Goal: Navigation & Orientation: Find specific page/section

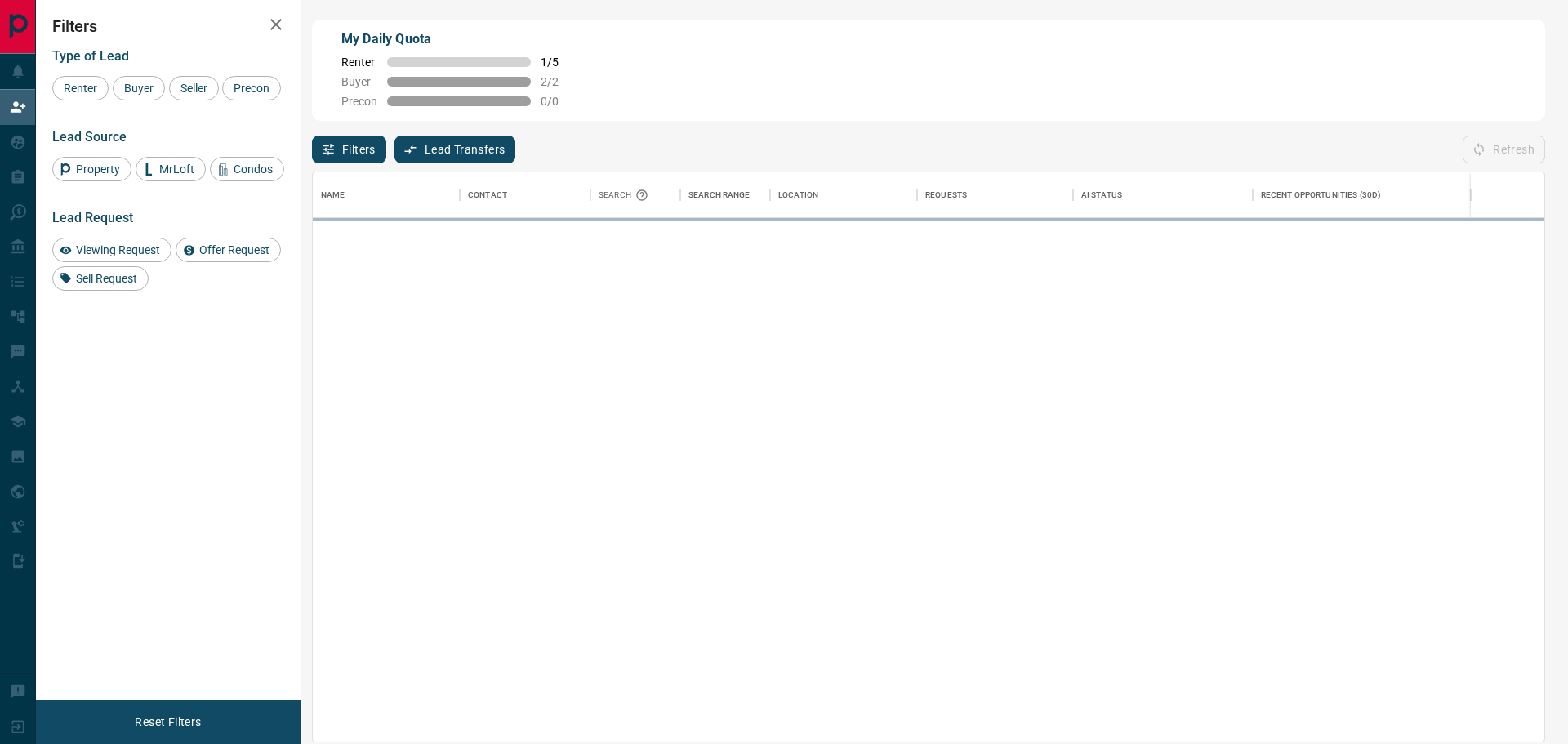
scroll to position [555, 1218]
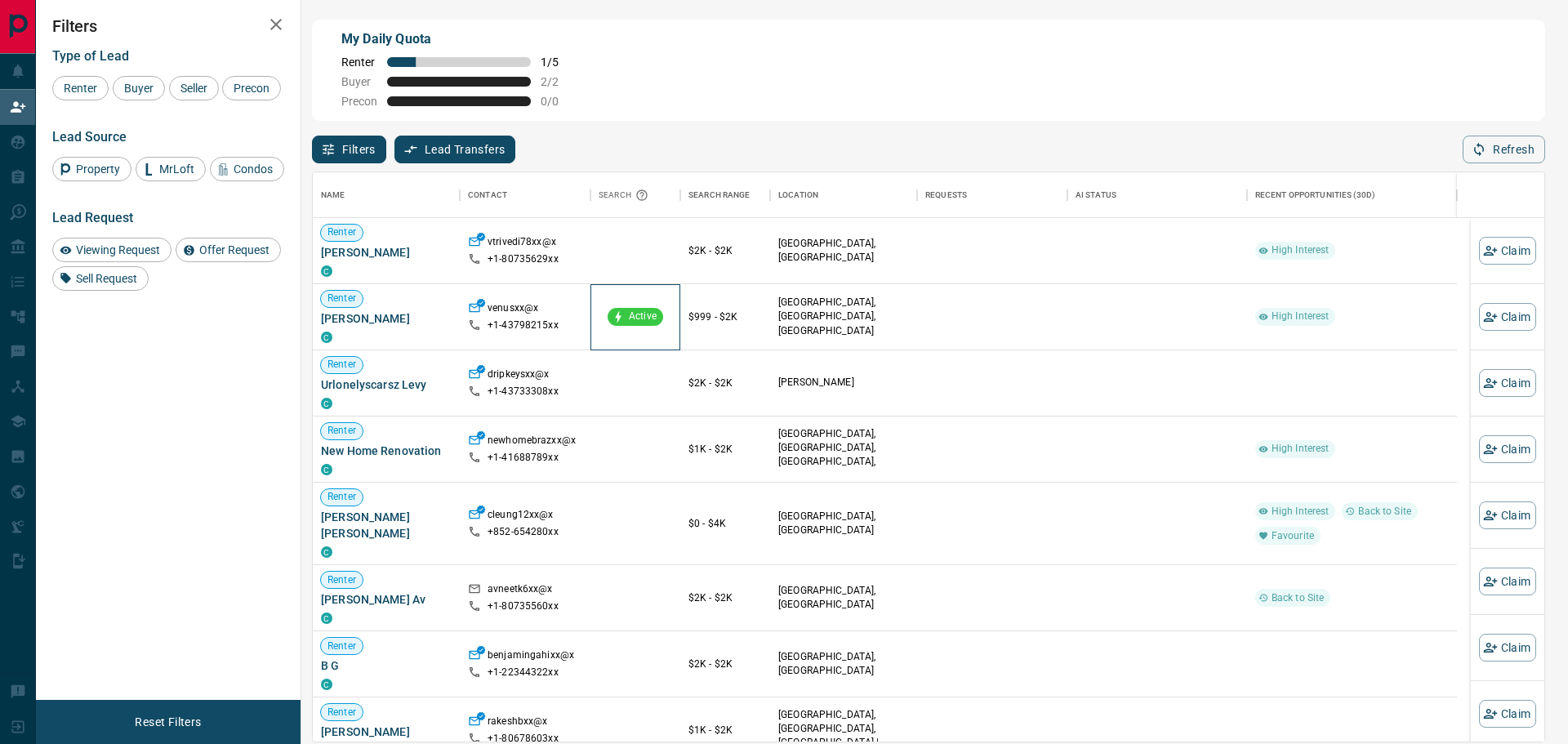
click at [634, 319] on span "Active" at bounding box center [643, 316] width 41 height 14
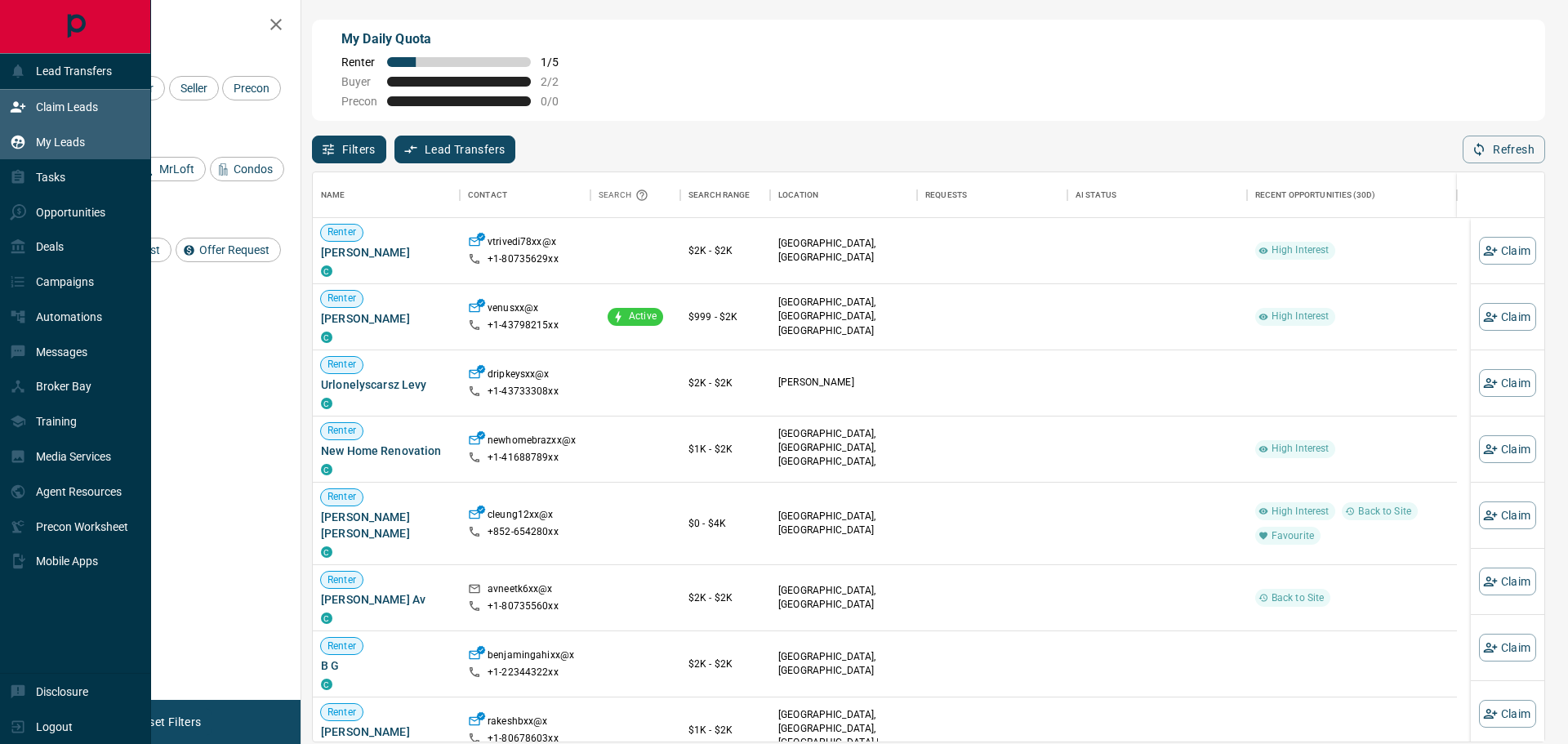
click at [61, 148] on p "My Leads" at bounding box center [61, 142] width 49 height 13
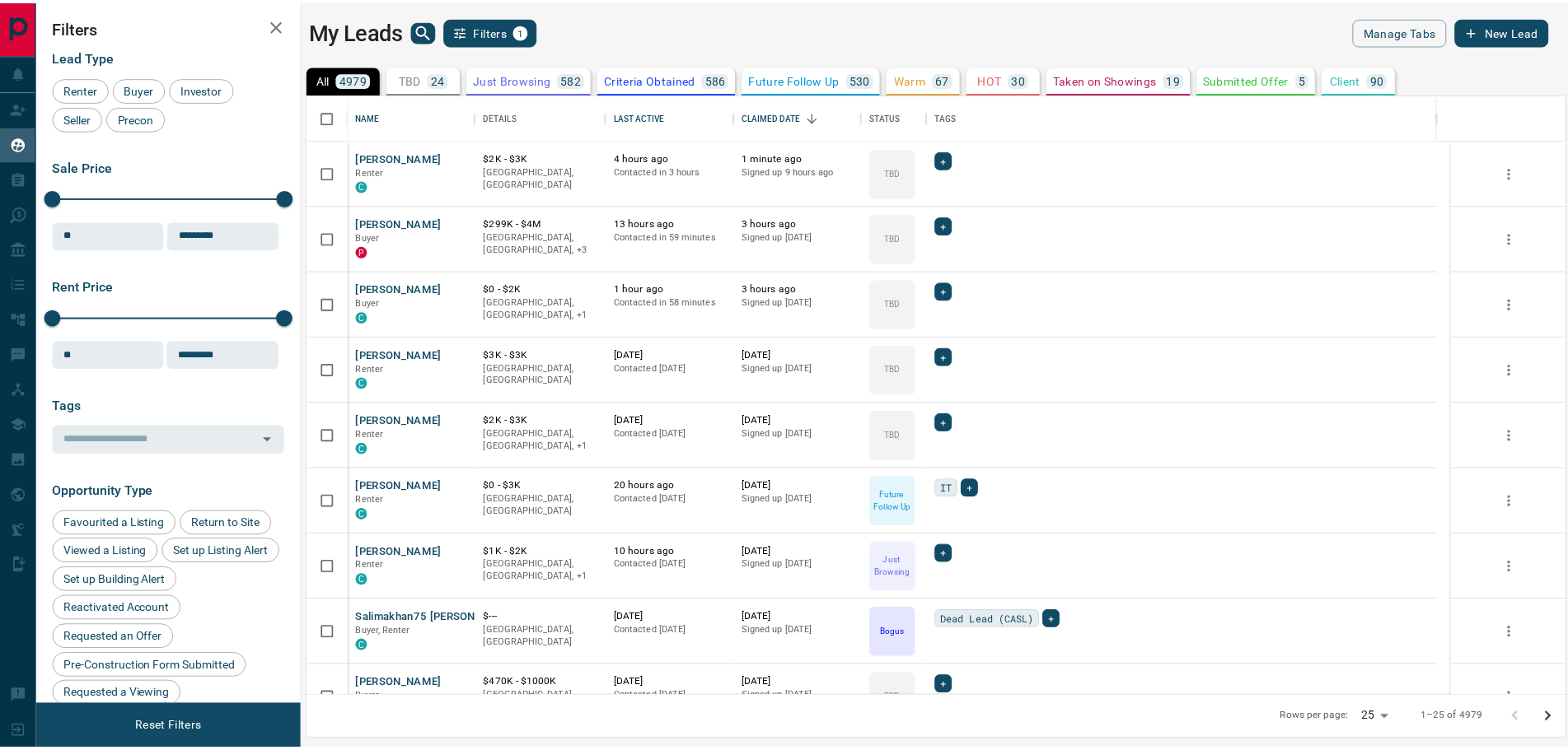
scroll to position [589, 1257]
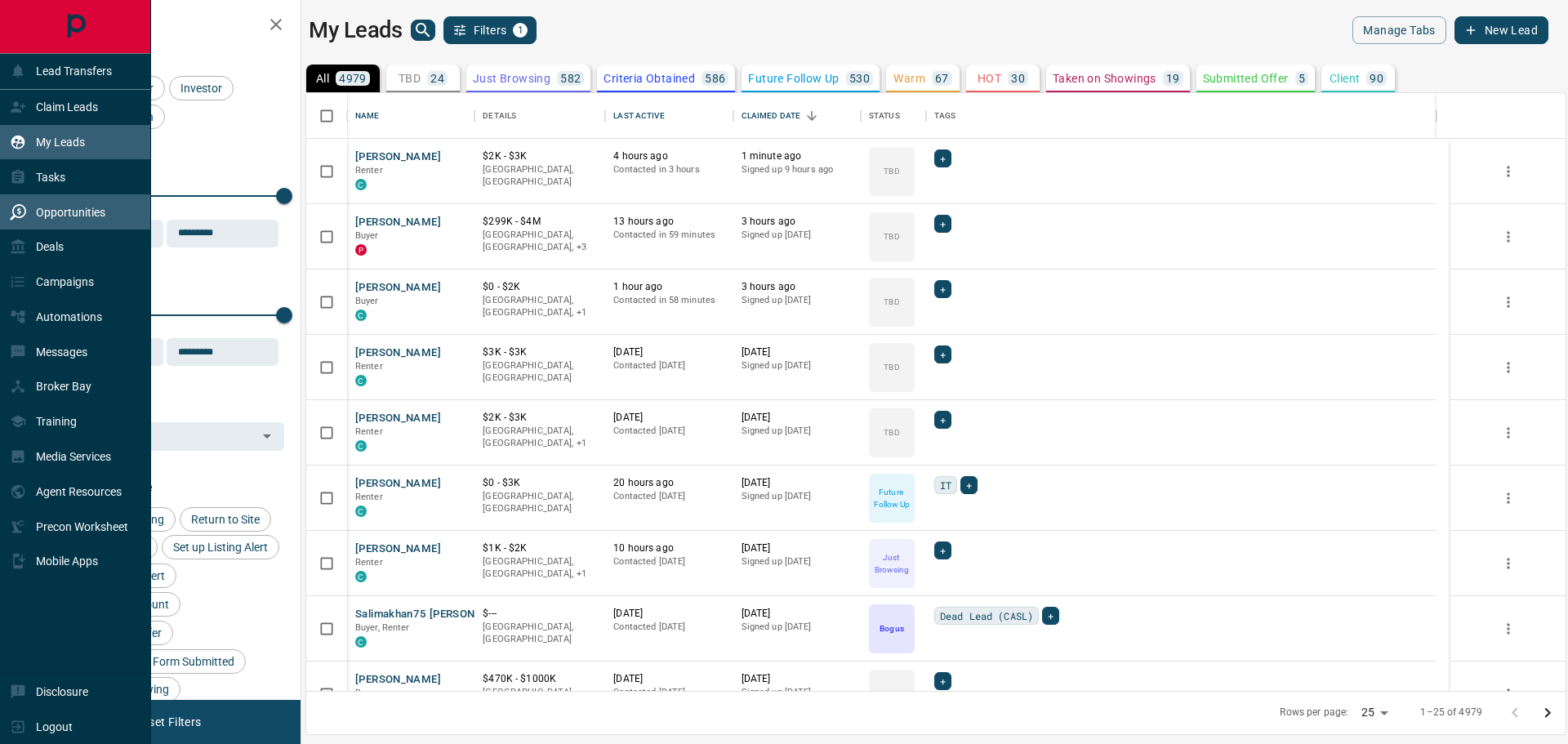
click at [75, 206] on p "Opportunities" at bounding box center [71, 212] width 70 height 13
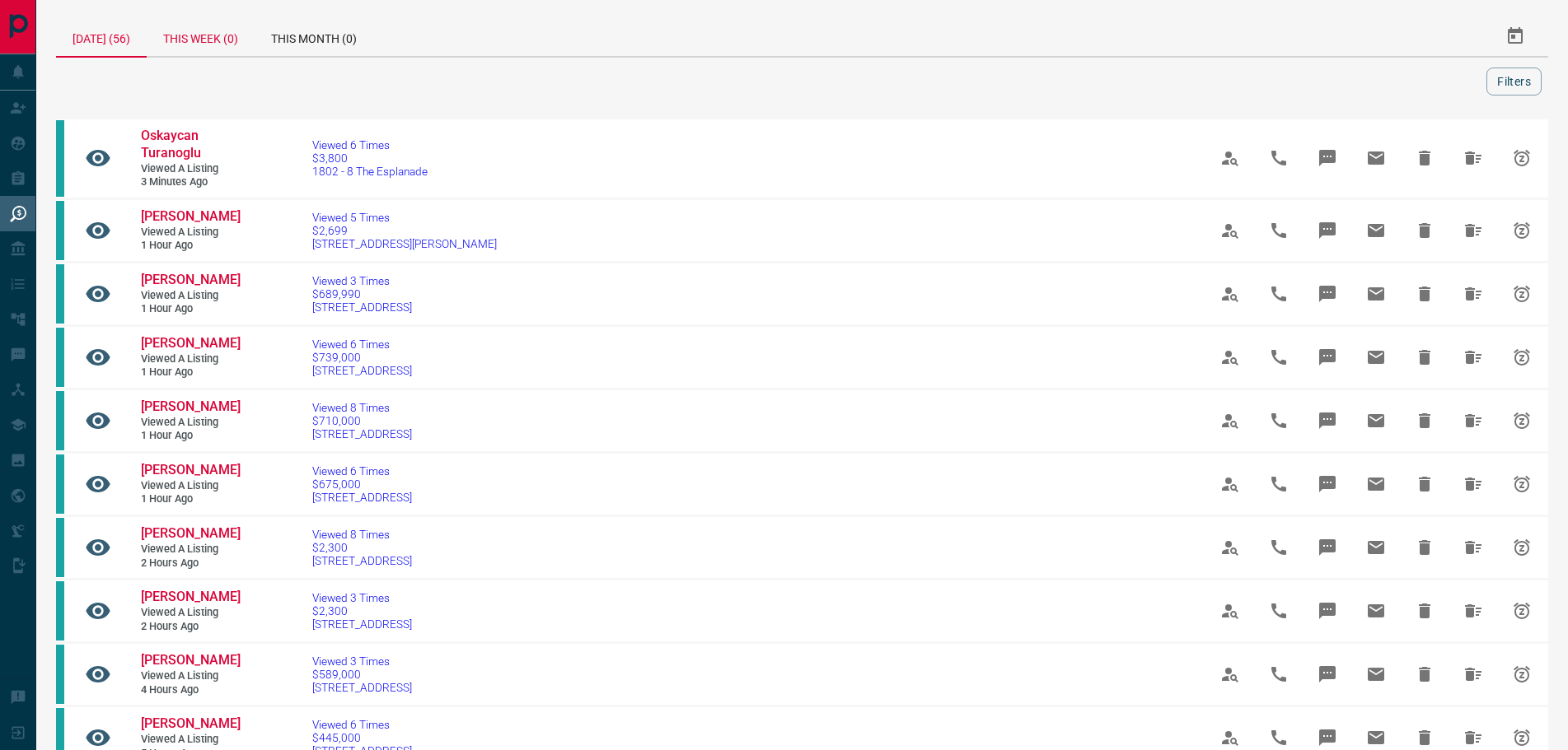
click at [195, 37] on div "This Week (0)" at bounding box center [200, 36] width 108 height 40
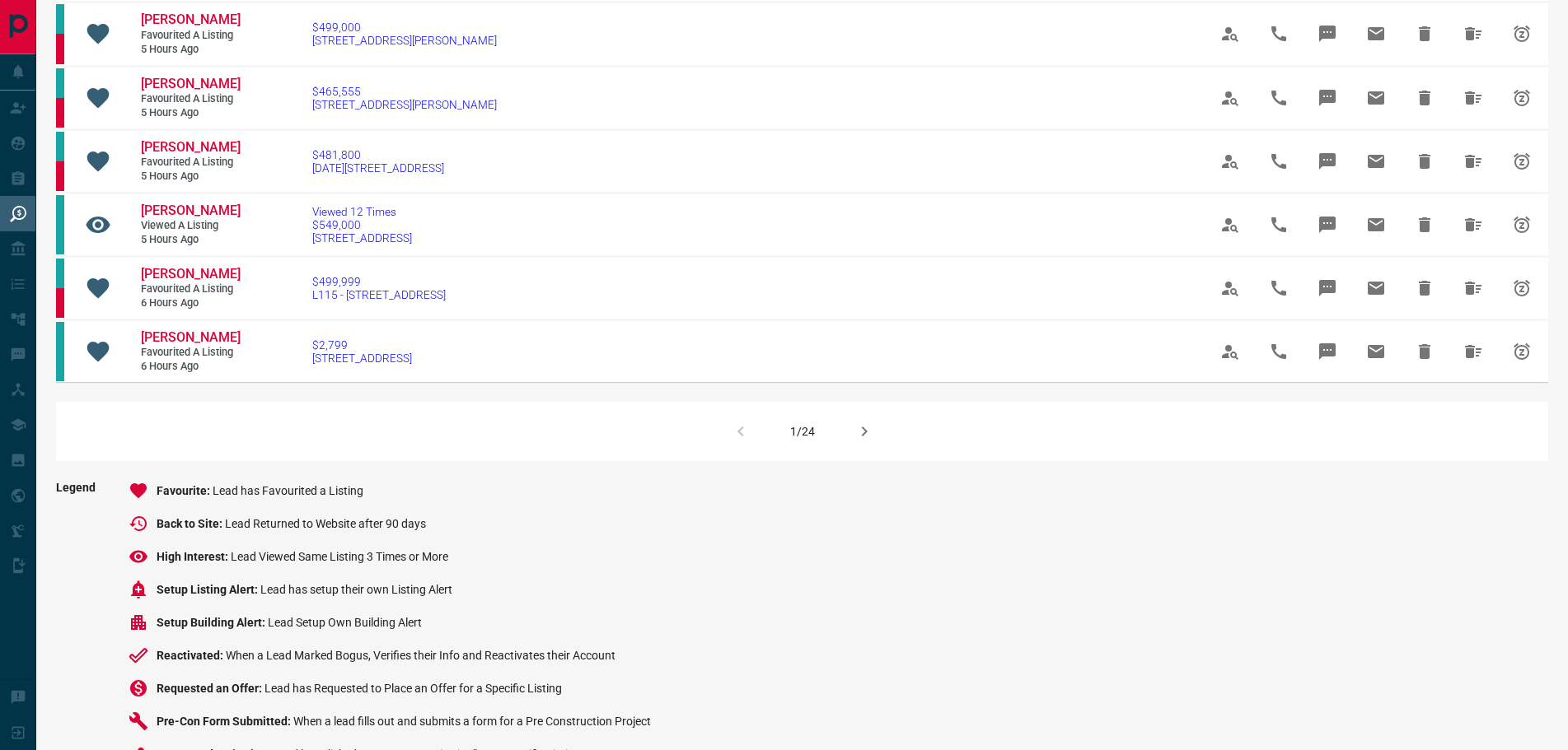
scroll to position [1148, 0]
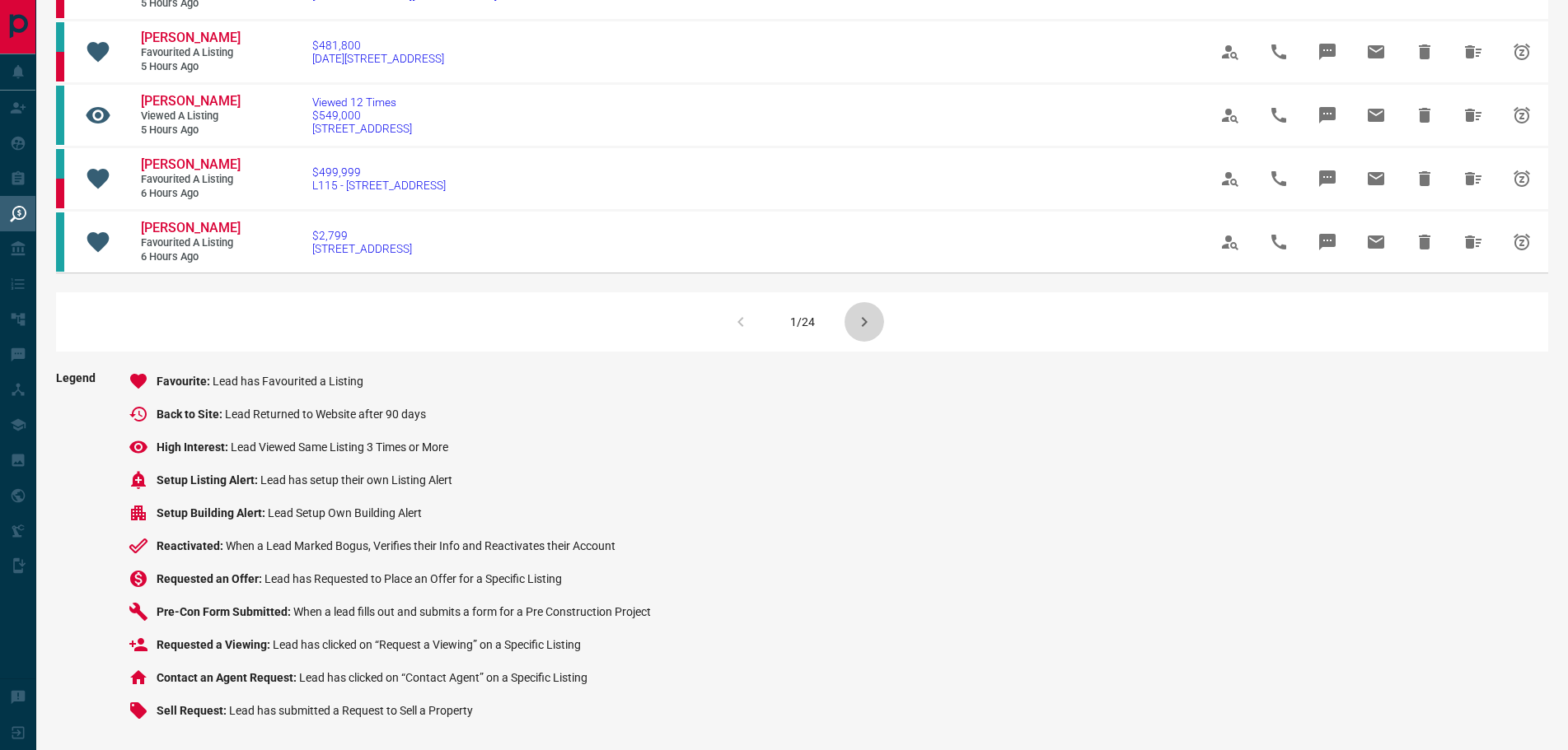
click at [868, 313] on icon "button" at bounding box center [865, 322] width 20 height 20
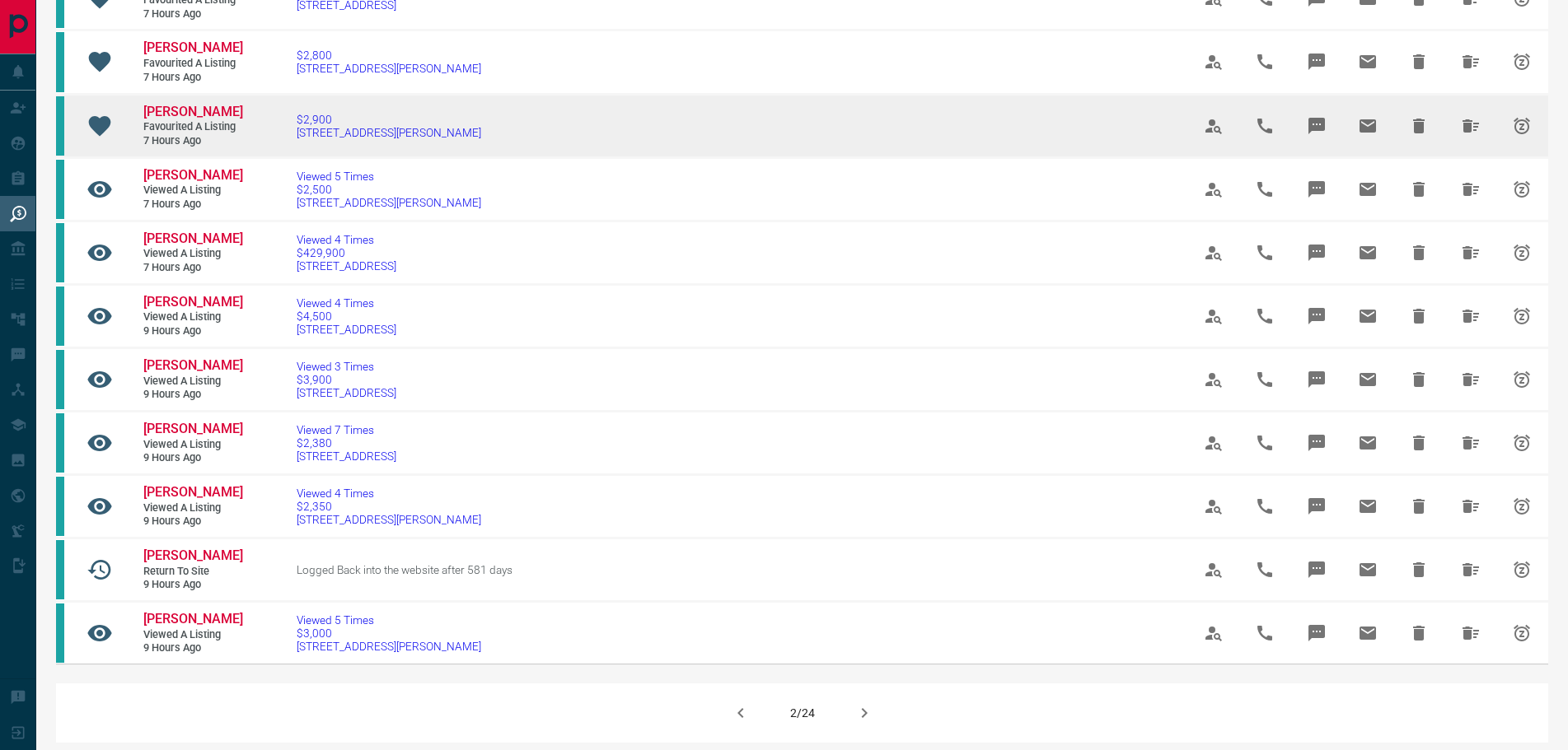
scroll to position [824, 0]
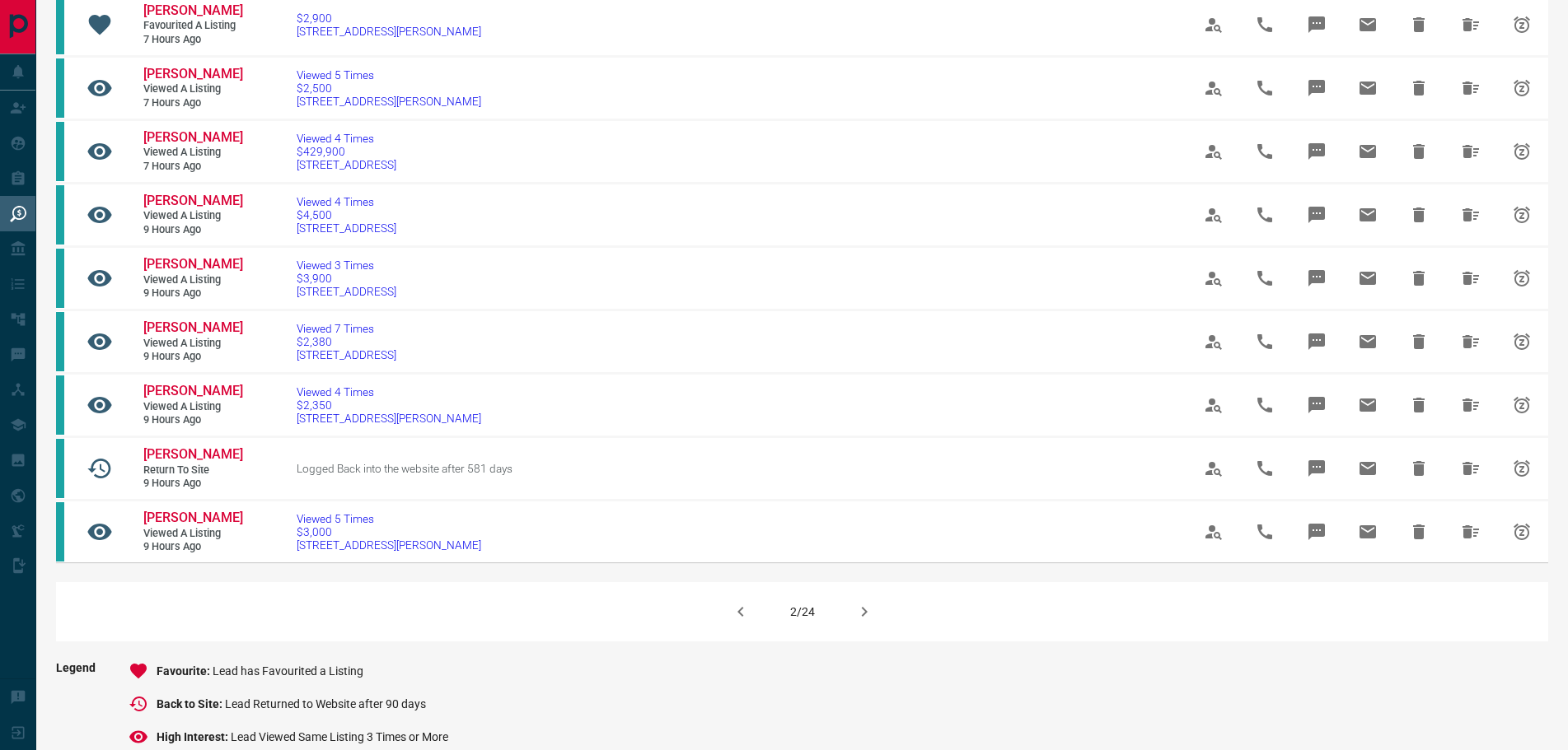
click at [856, 622] on icon "button" at bounding box center [865, 612] width 20 height 20
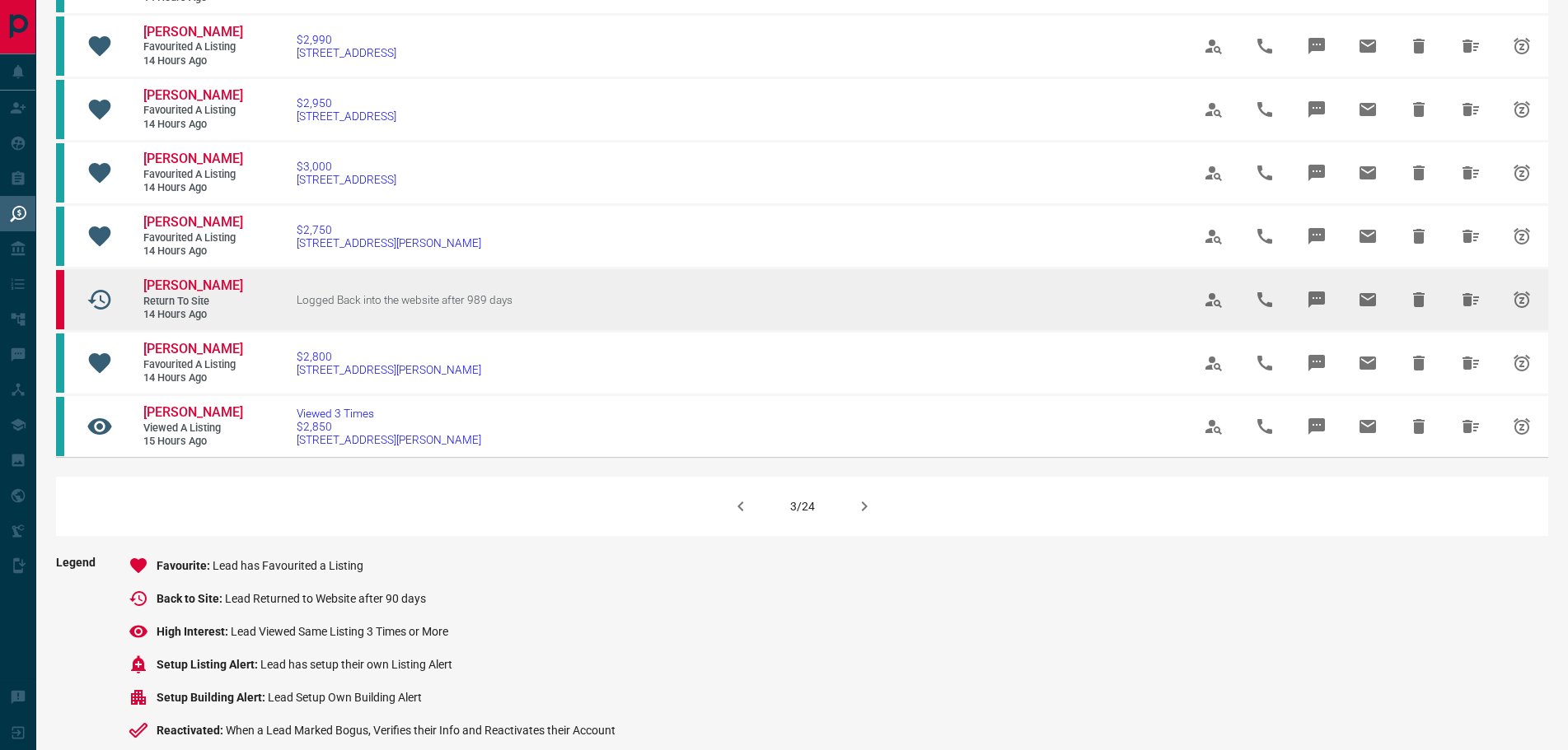
scroll to position [988, 0]
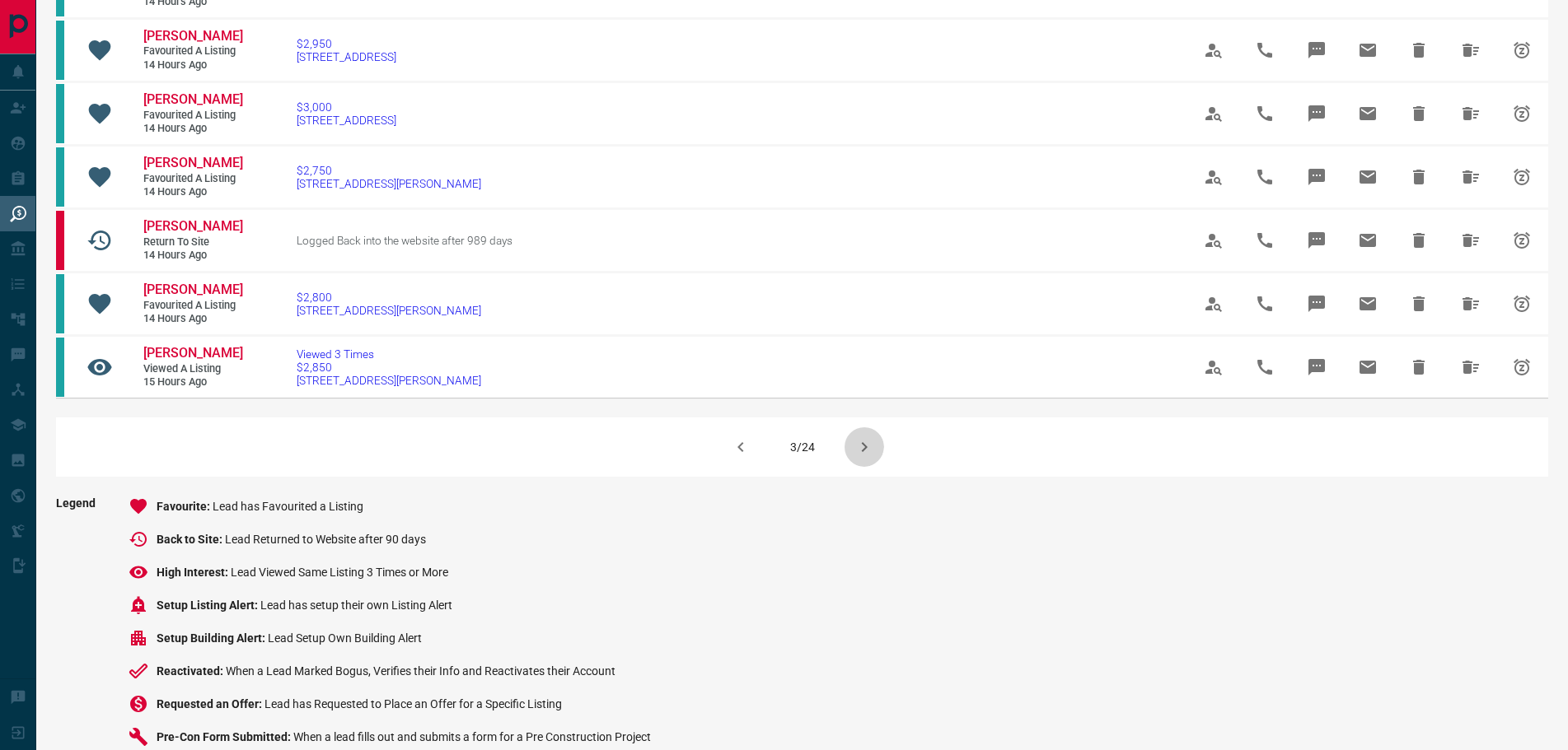
click at [866, 457] on icon "button" at bounding box center [865, 447] width 20 height 20
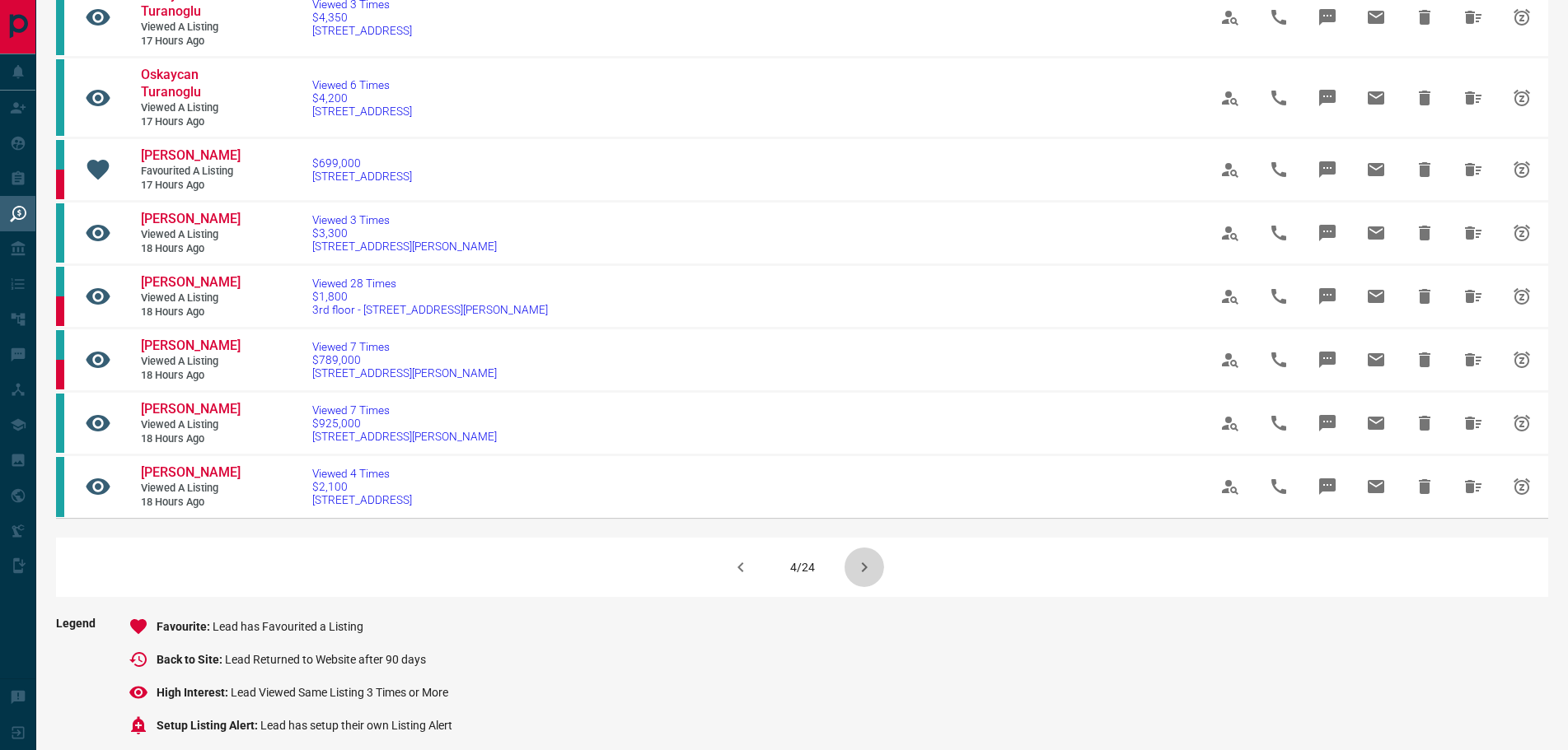
click at [859, 577] on icon "button" at bounding box center [865, 567] width 20 height 20
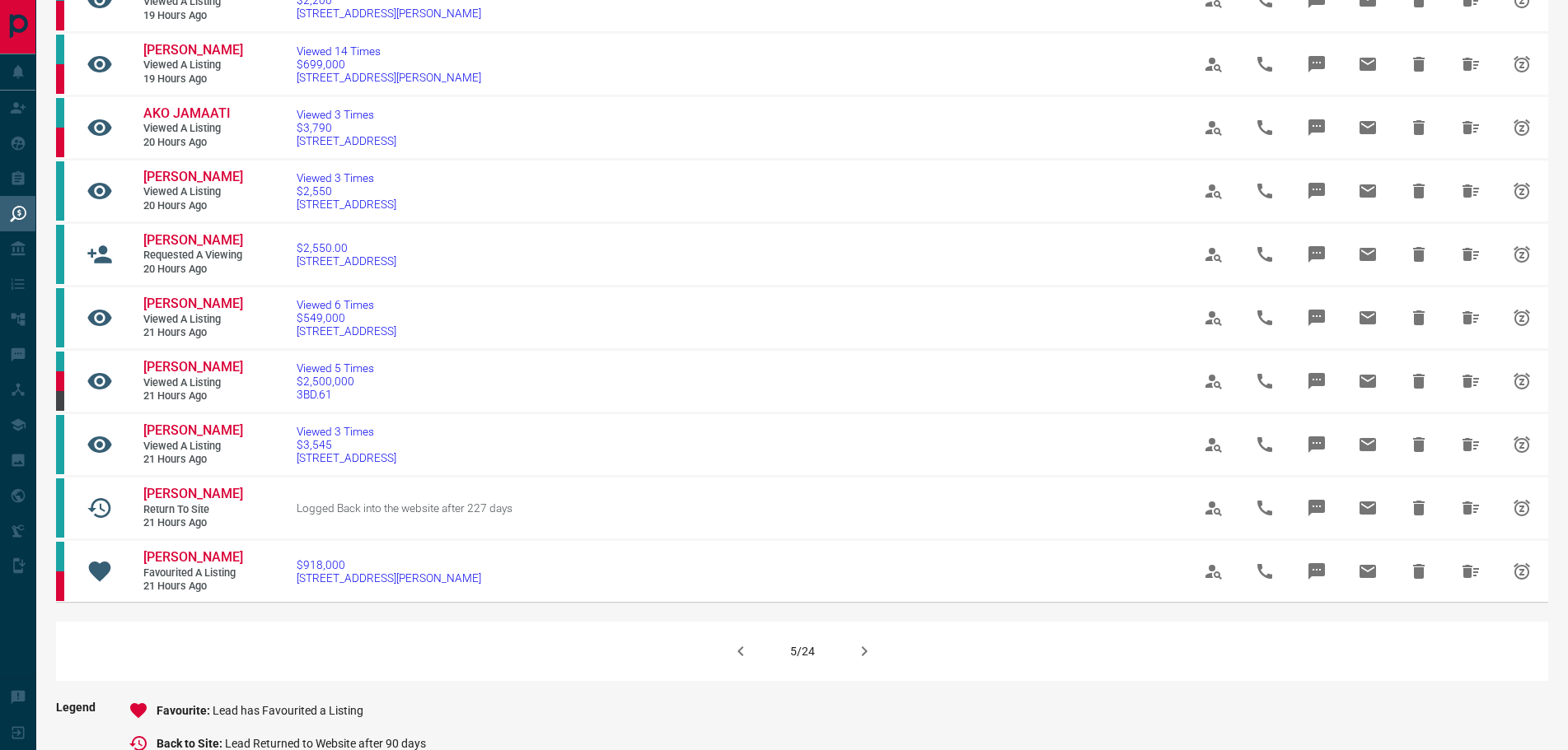
scroll to position [824, 0]
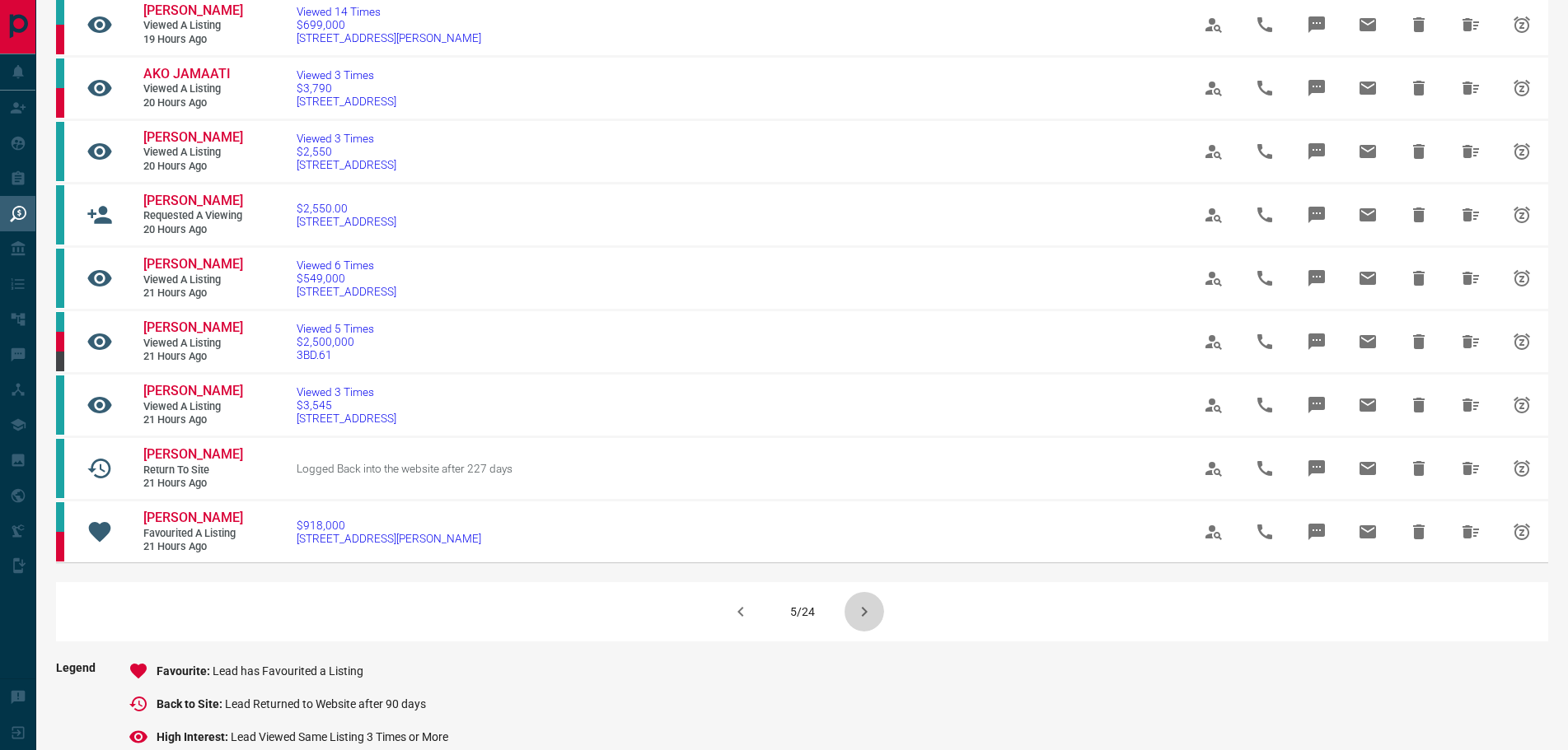
click at [869, 622] on icon "button" at bounding box center [865, 612] width 20 height 20
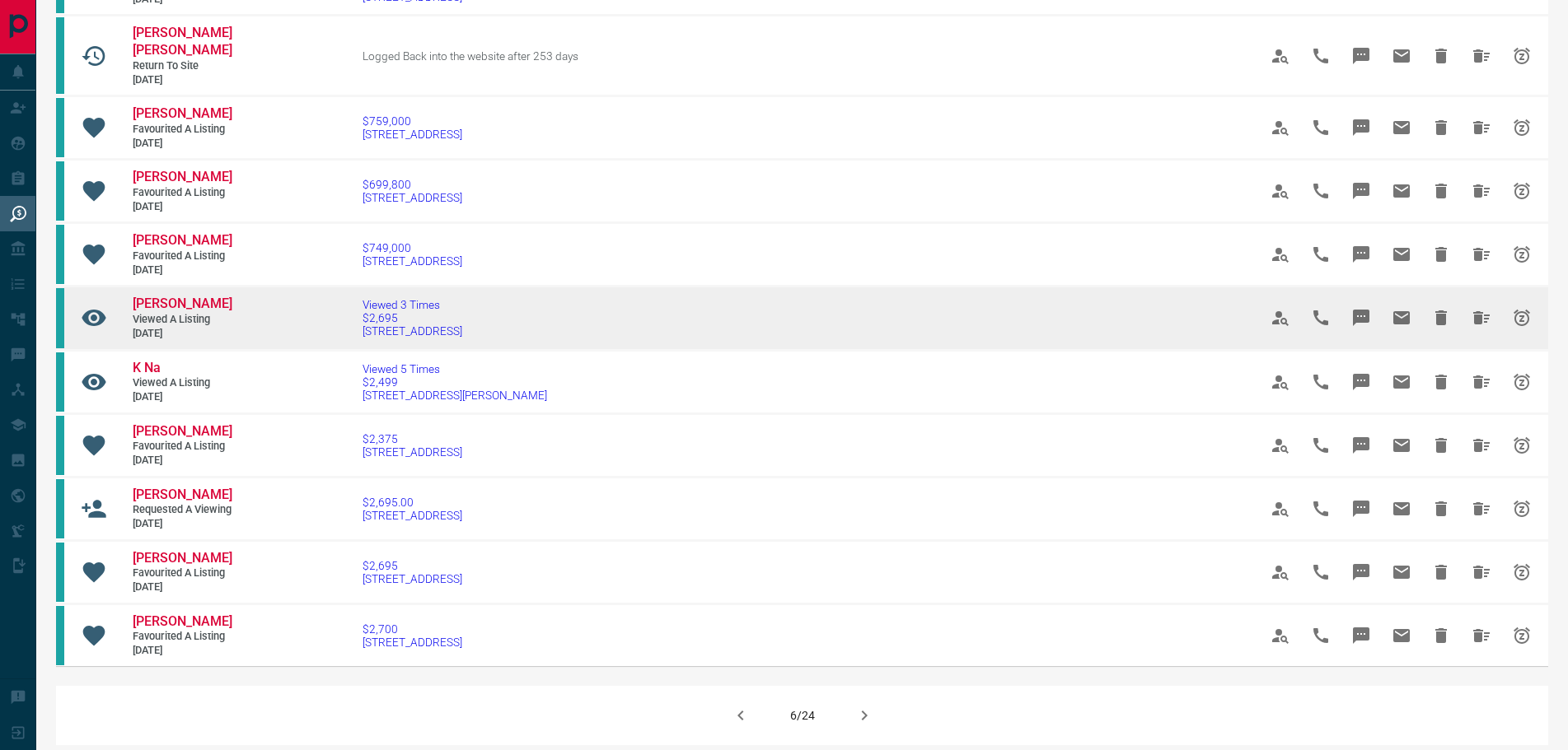
scroll to position [741, 0]
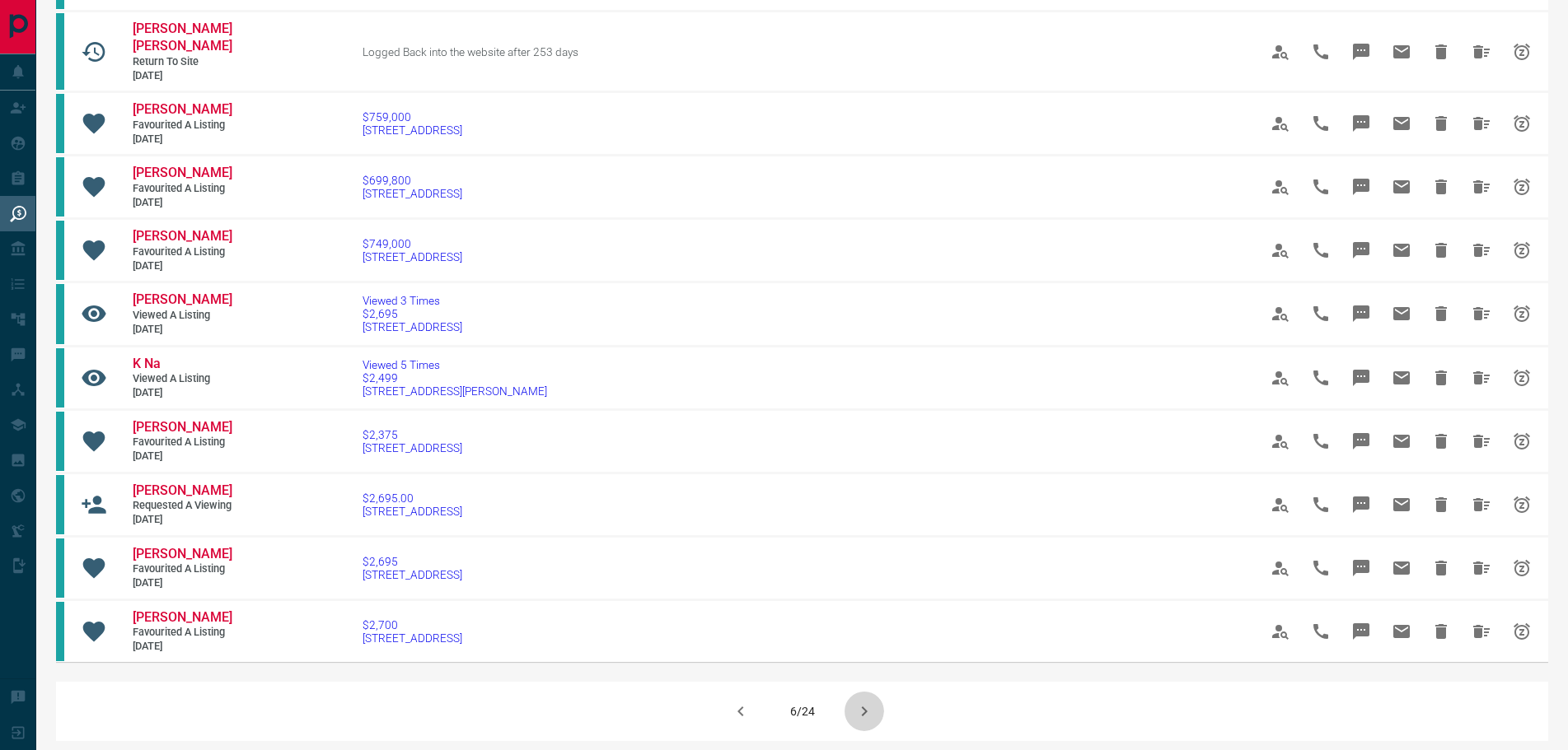
click at [866, 721] on icon "button" at bounding box center [865, 711] width 20 height 20
